Goal: Transaction & Acquisition: Book appointment/travel/reservation

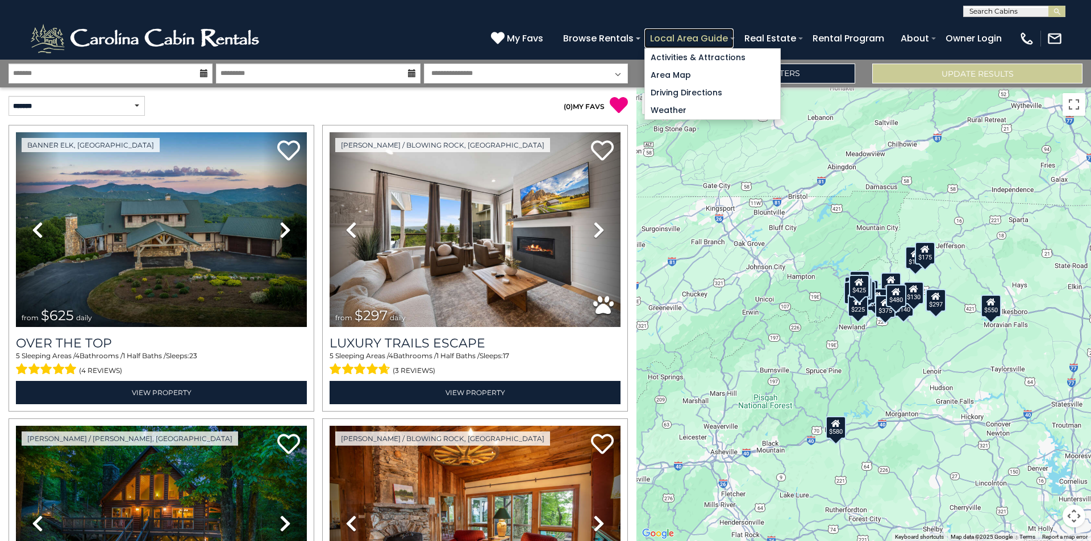
click at [733, 34] on link "Local Area Guide" at bounding box center [688, 38] width 89 height 20
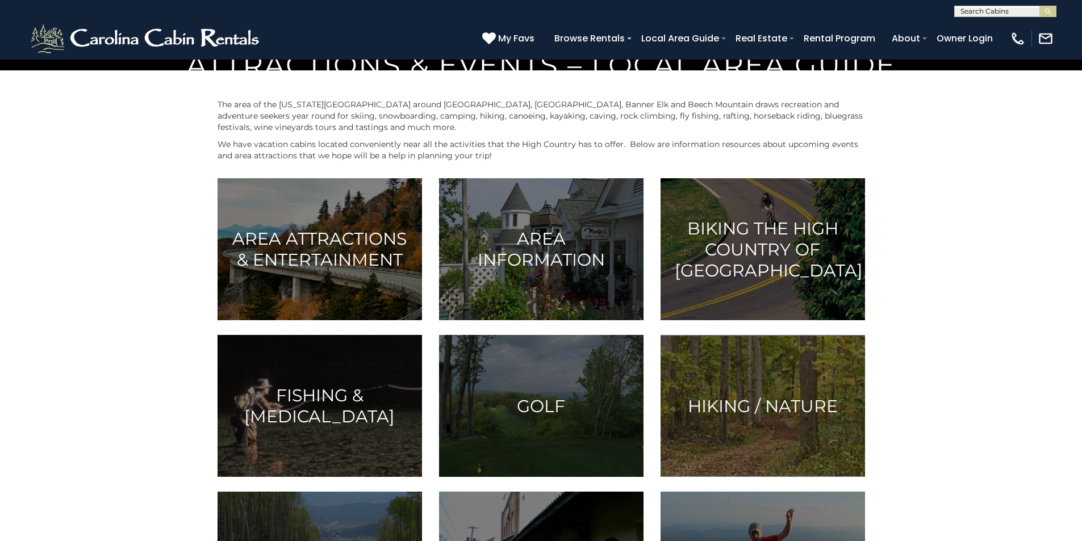
scroll to position [473, 0]
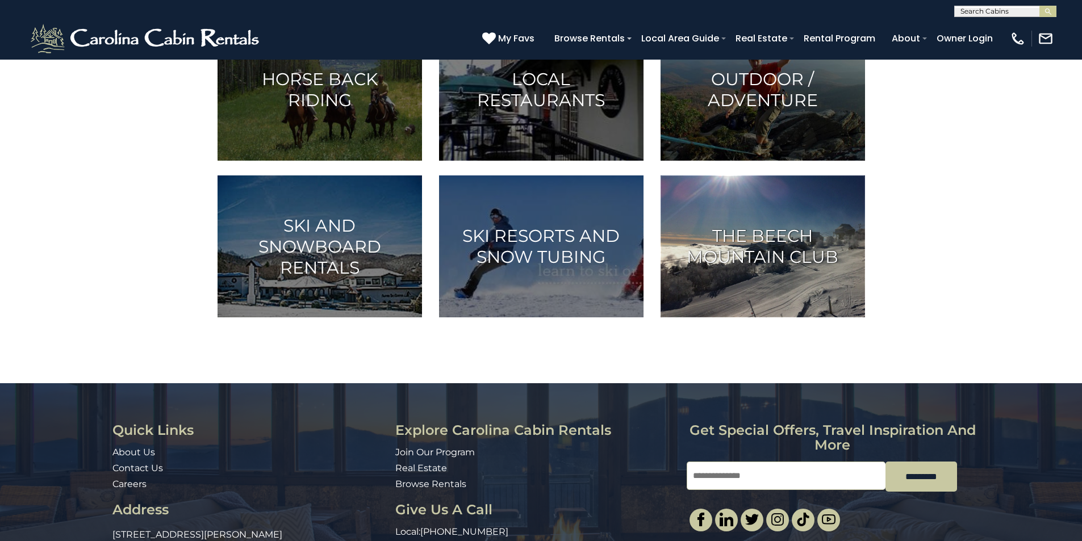
click at [681, 318] on img at bounding box center [763, 247] width 204 height 142
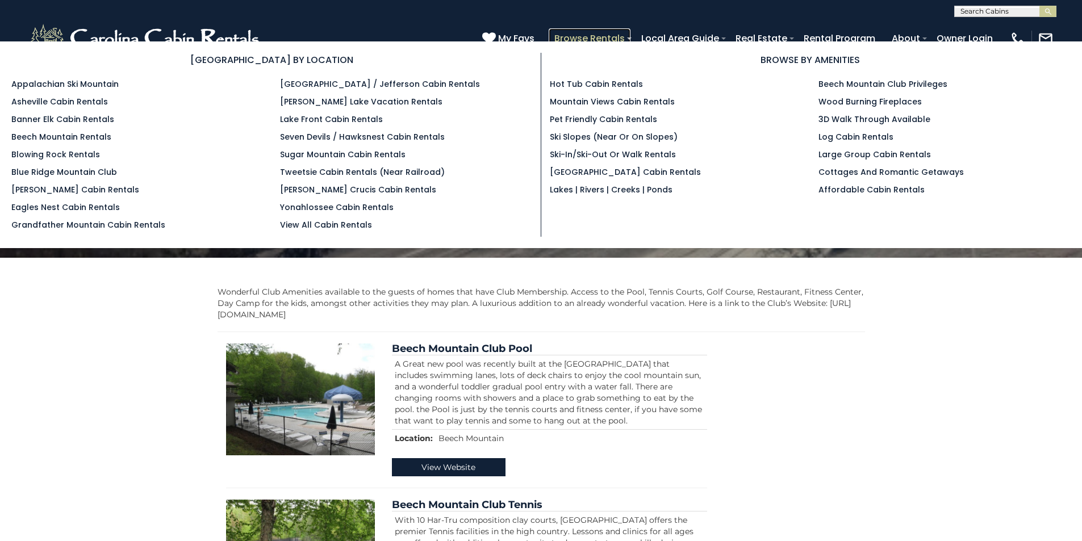
click at [630, 34] on link "Browse Rentals" at bounding box center [590, 38] width 82 height 20
